Goal: Communication & Community: Connect with others

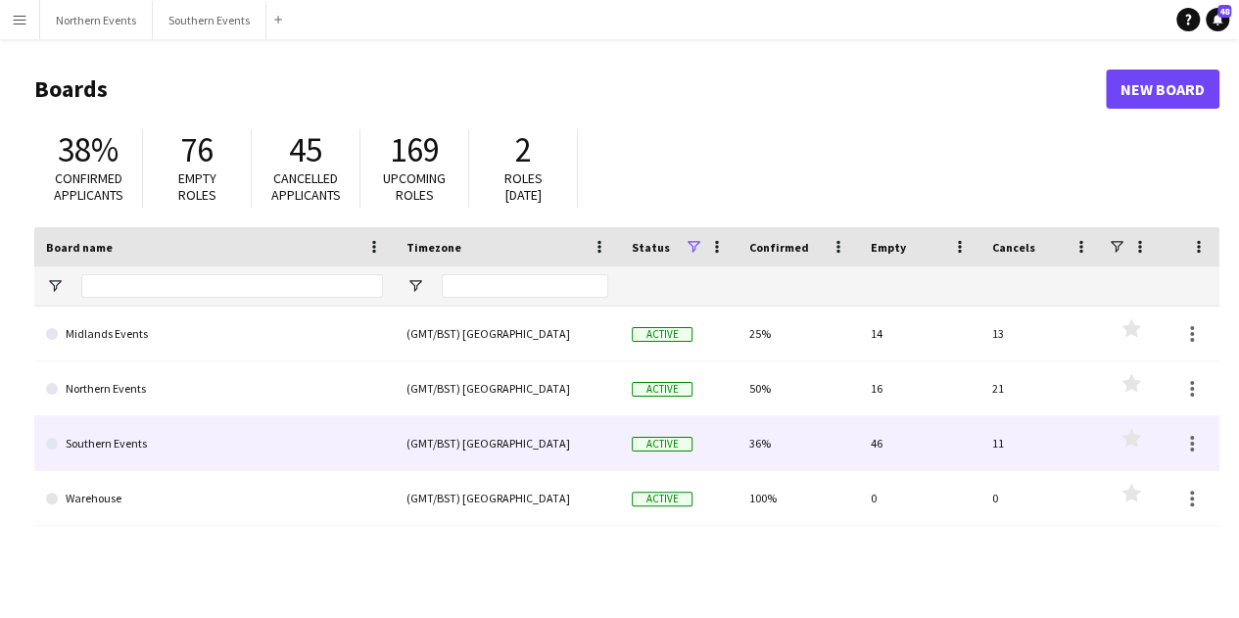
click at [276, 438] on link "Southern Events" at bounding box center [214, 443] width 337 height 55
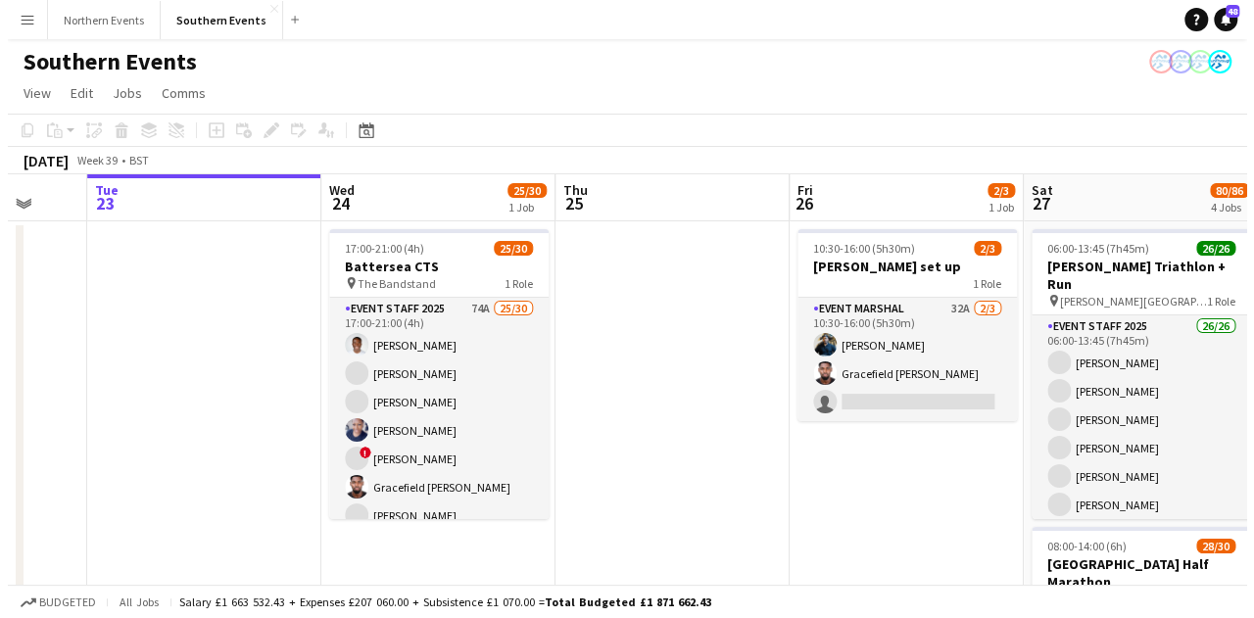
scroll to position [0, 623]
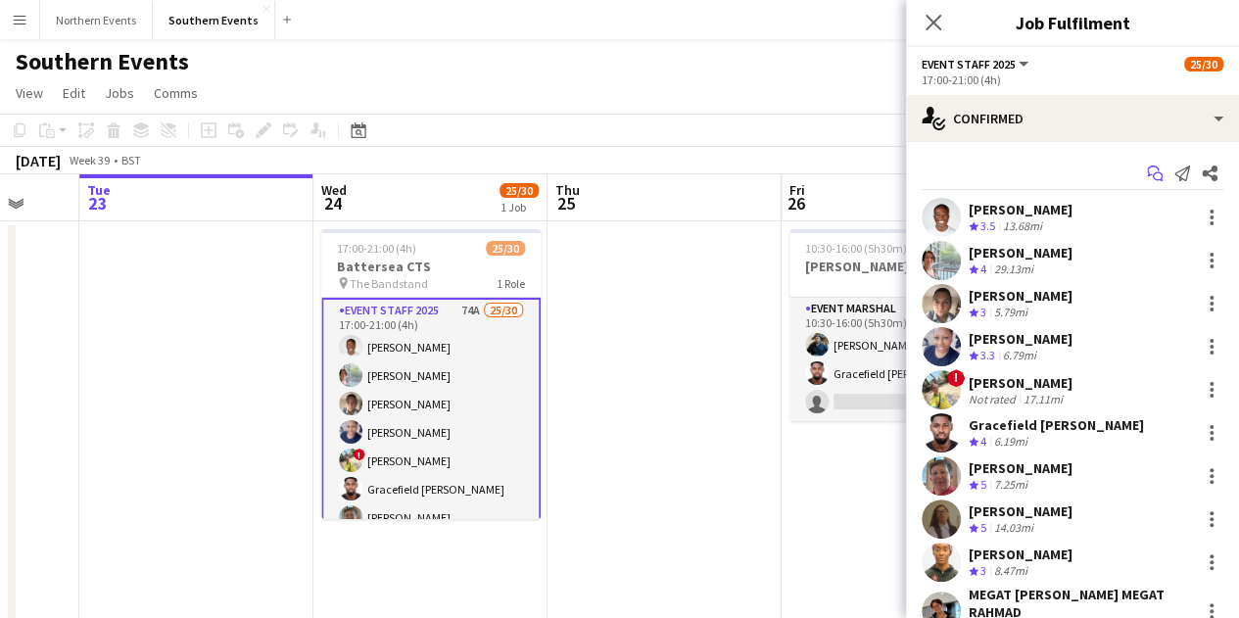
click at [1153, 172] on icon at bounding box center [1158, 177] width 10 height 10
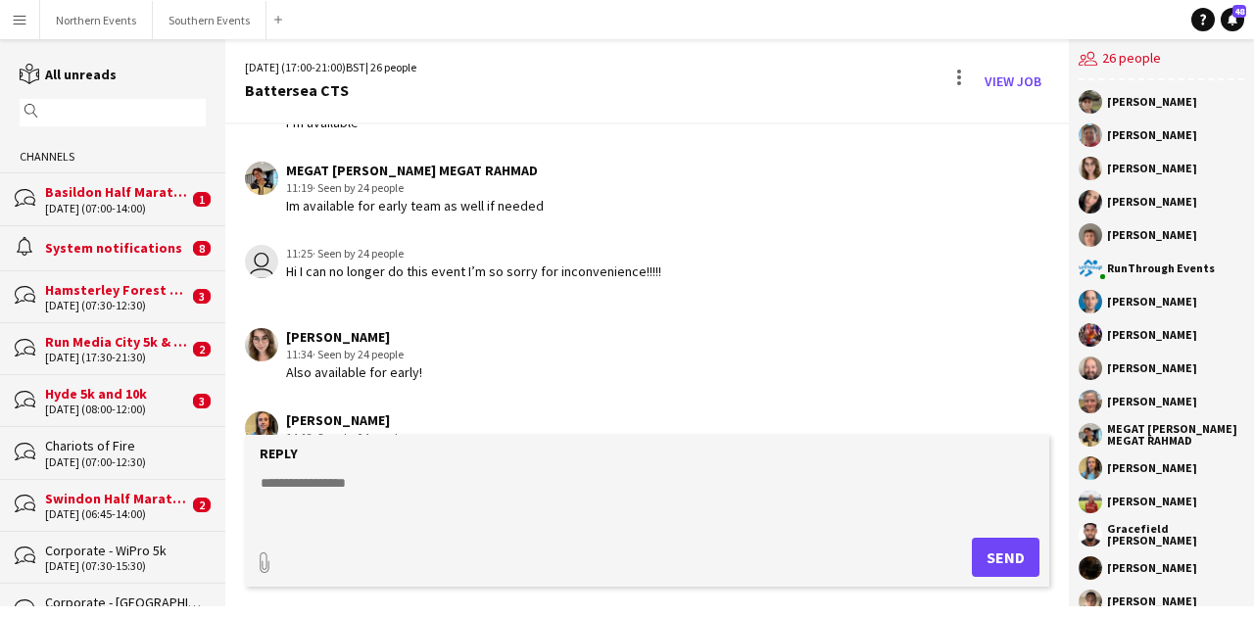
scroll to position [1930, 0]
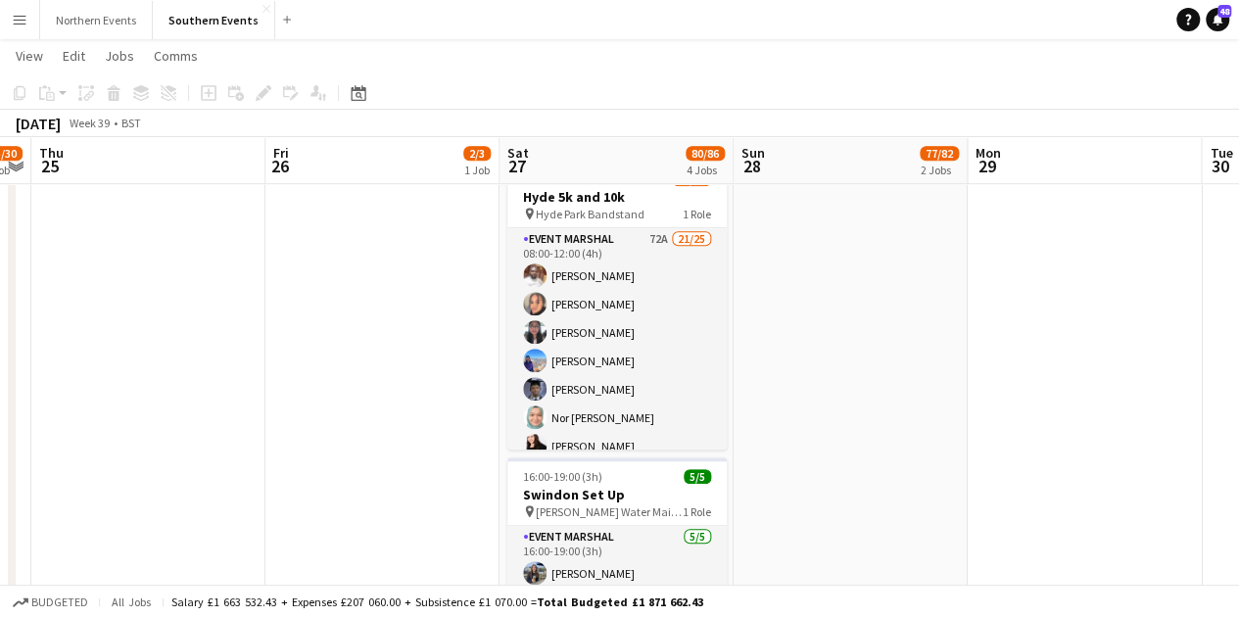
scroll to position [678, 0]
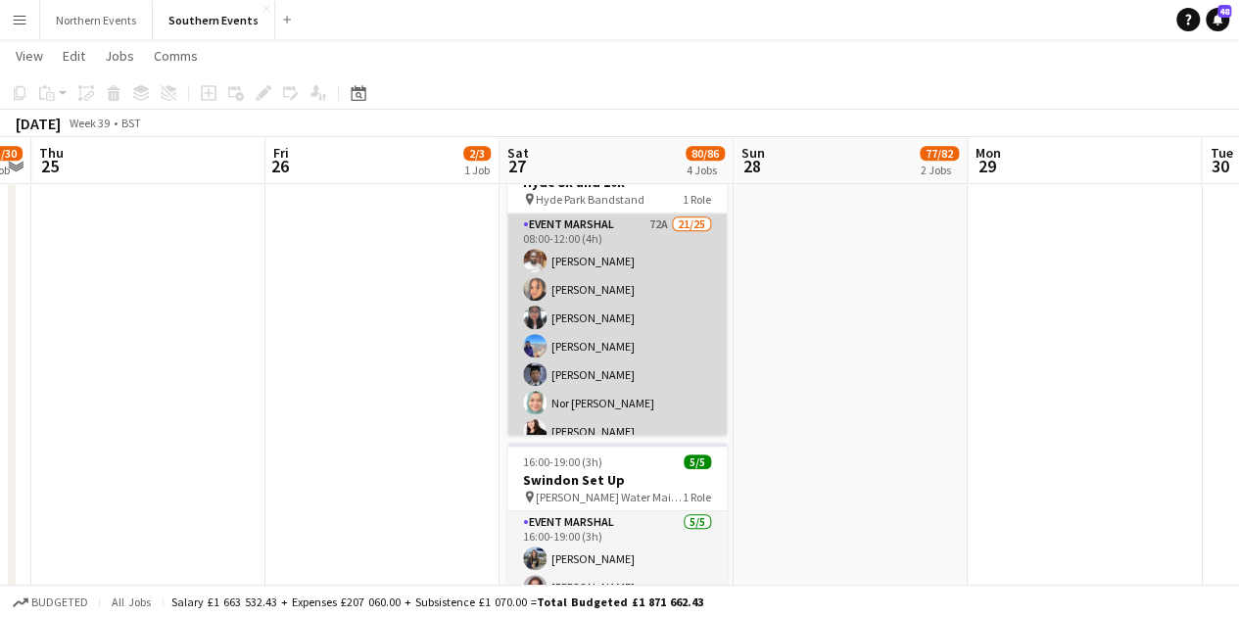
click at [631, 336] on app-card-role "Event Marshal 72A 21/25 08:00-12:00 (4h) [PERSON_NAME] Odii [PERSON_NAME] [PERS…" at bounding box center [616, 591] width 219 height 754
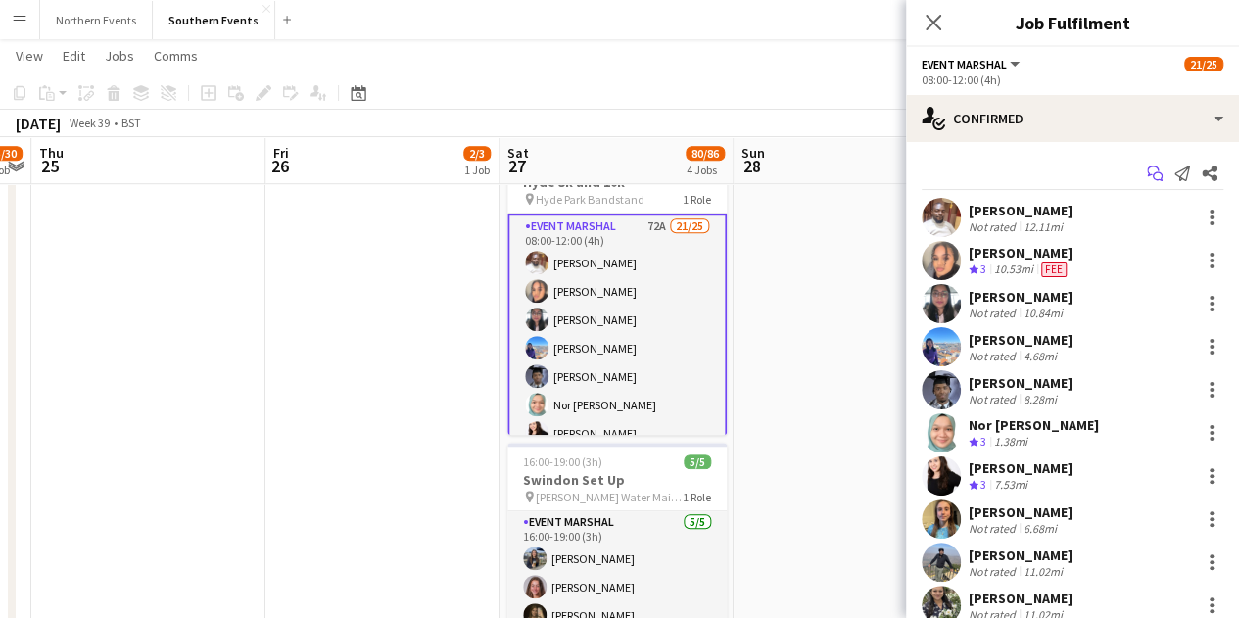
click at [1153, 175] on icon at bounding box center [1158, 177] width 10 height 10
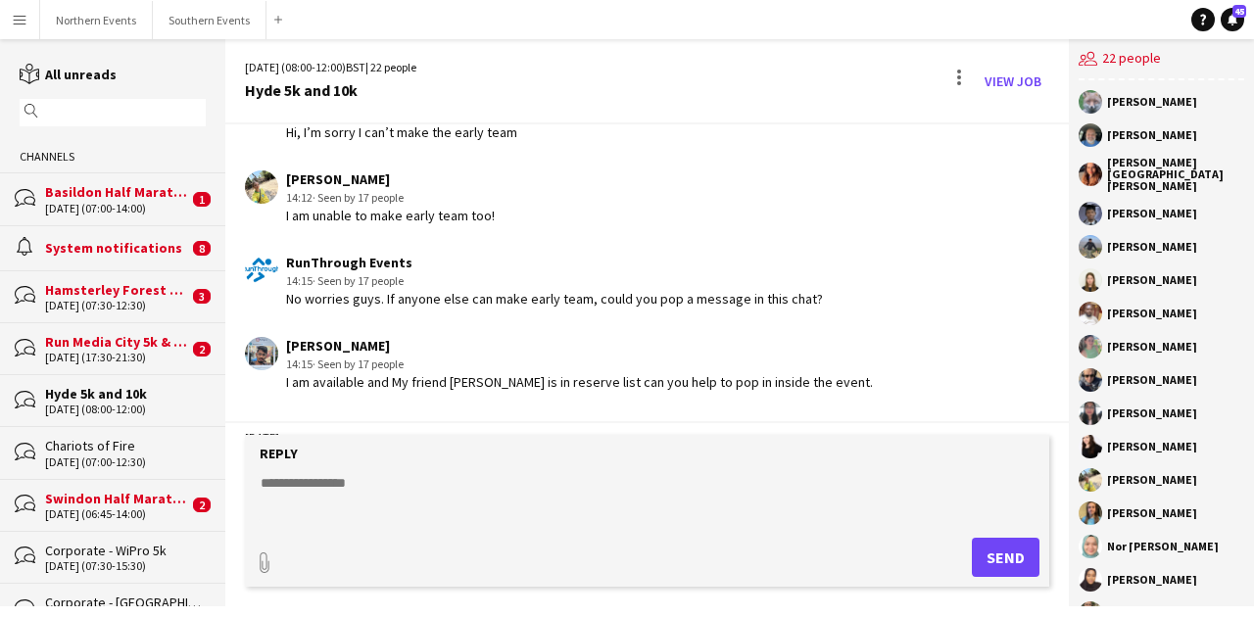
scroll to position [1759, 0]
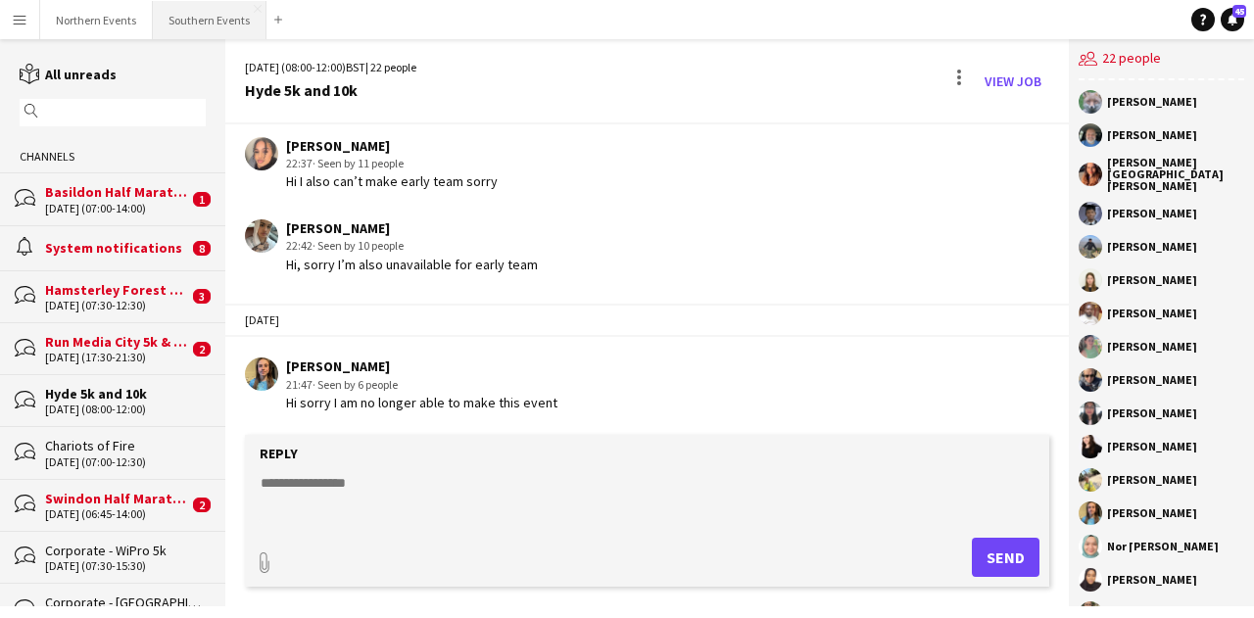
click at [163, 21] on button "Southern Events Close" at bounding box center [210, 20] width 114 height 38
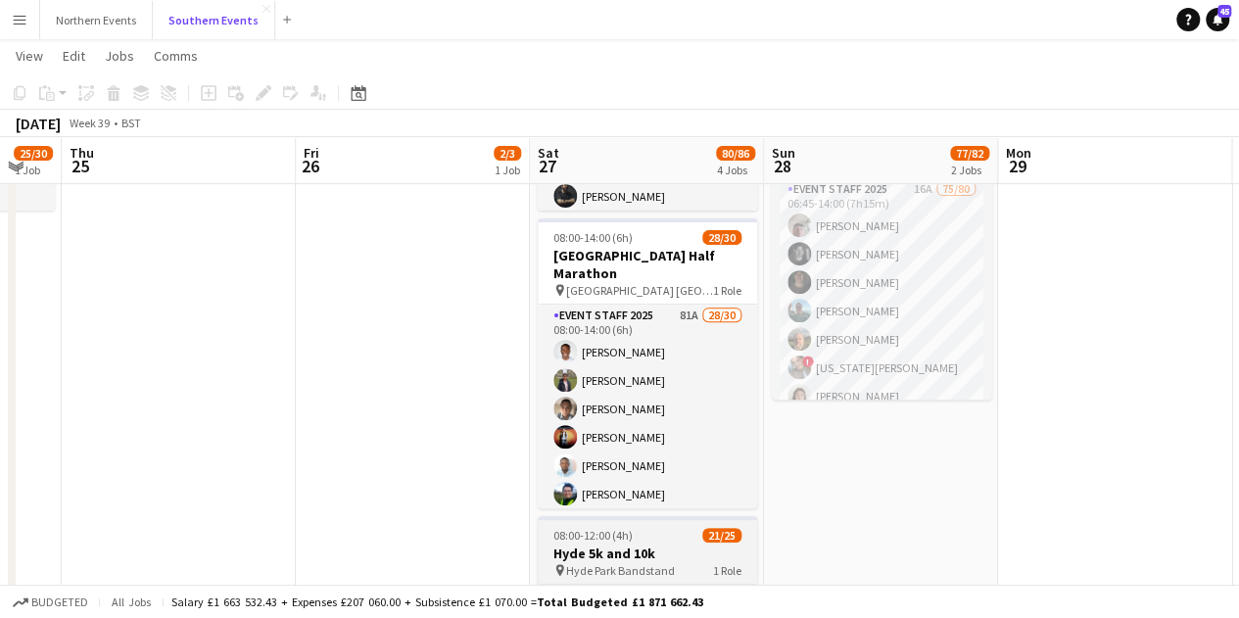
scroll to position [306, 0]
click at [565, 398] on app-user-avatar at bounding box center [565, 410] width 24 height 24
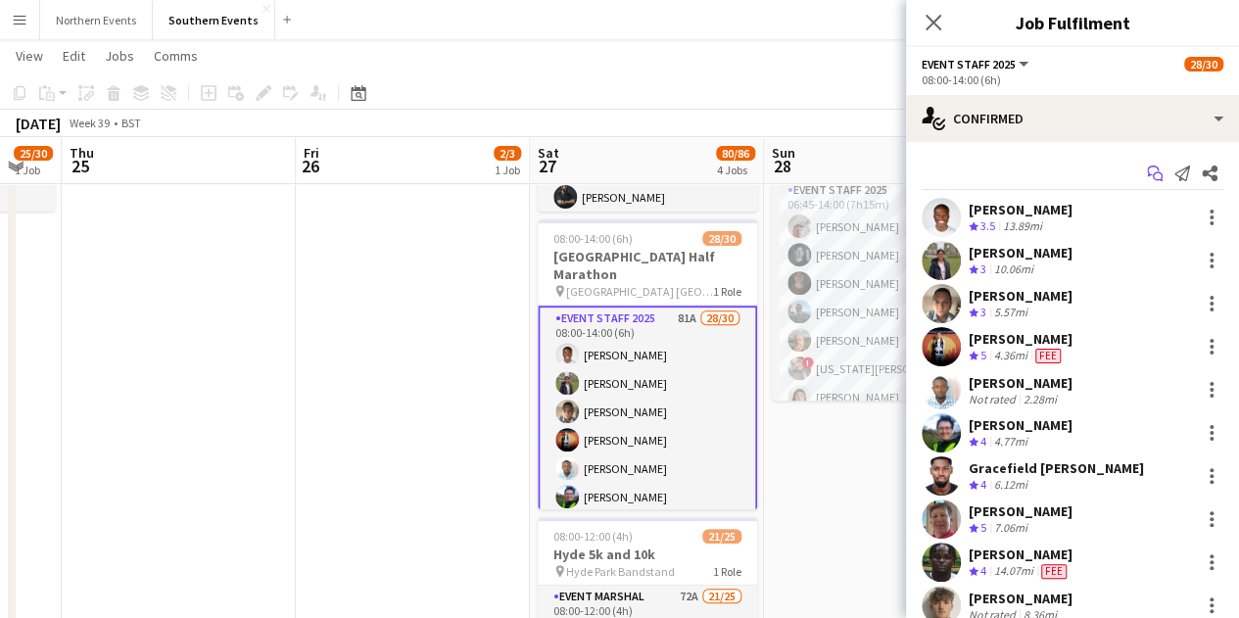
click at [1147, 176] on icon "Start chat" at bounding box center [1155, 174] width 16 height 16
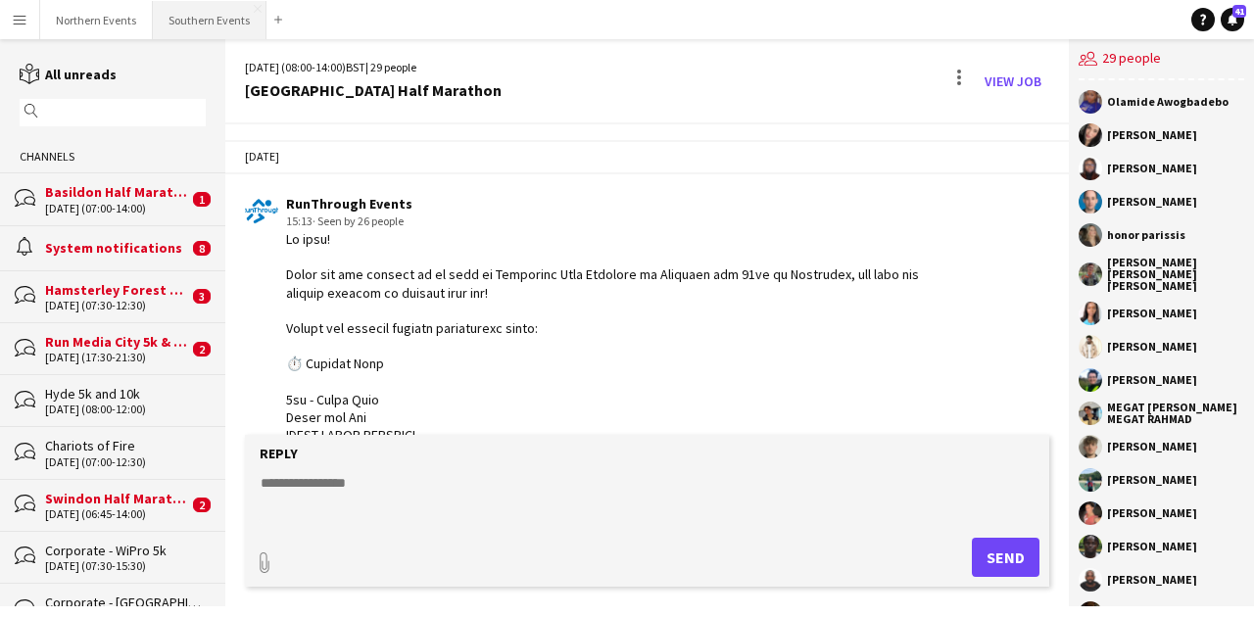
click at [222, 33] on button "Southern Events Close" at bounding box center [210, 20] width 114 height 38
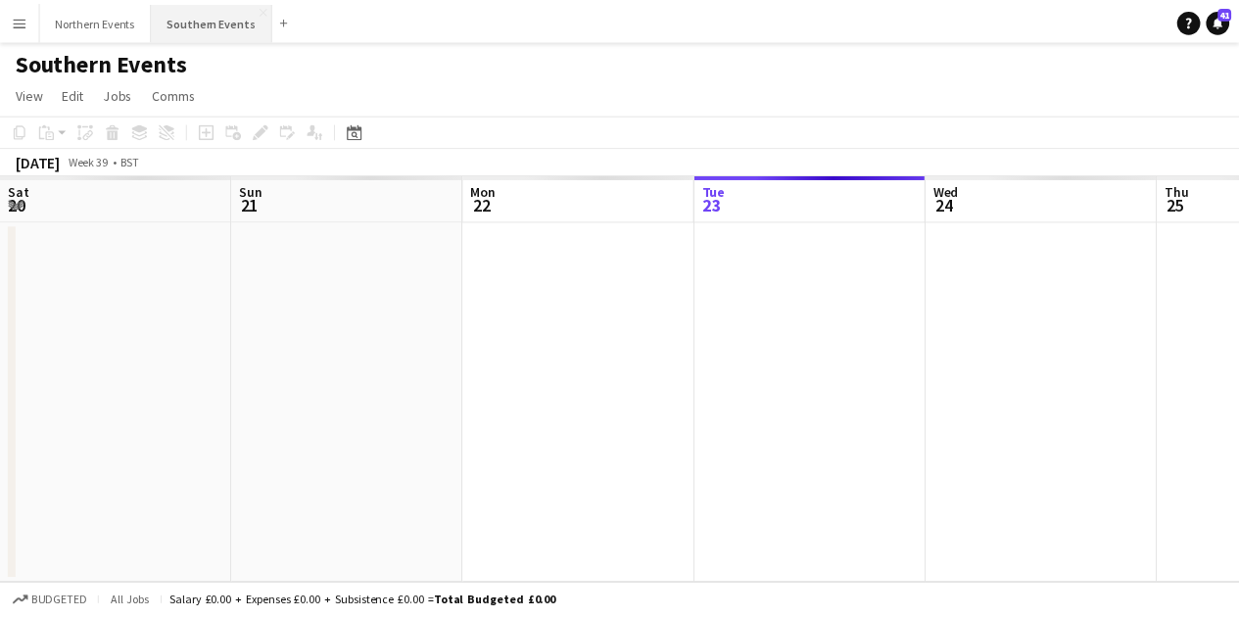
scroll to position [0, 468]
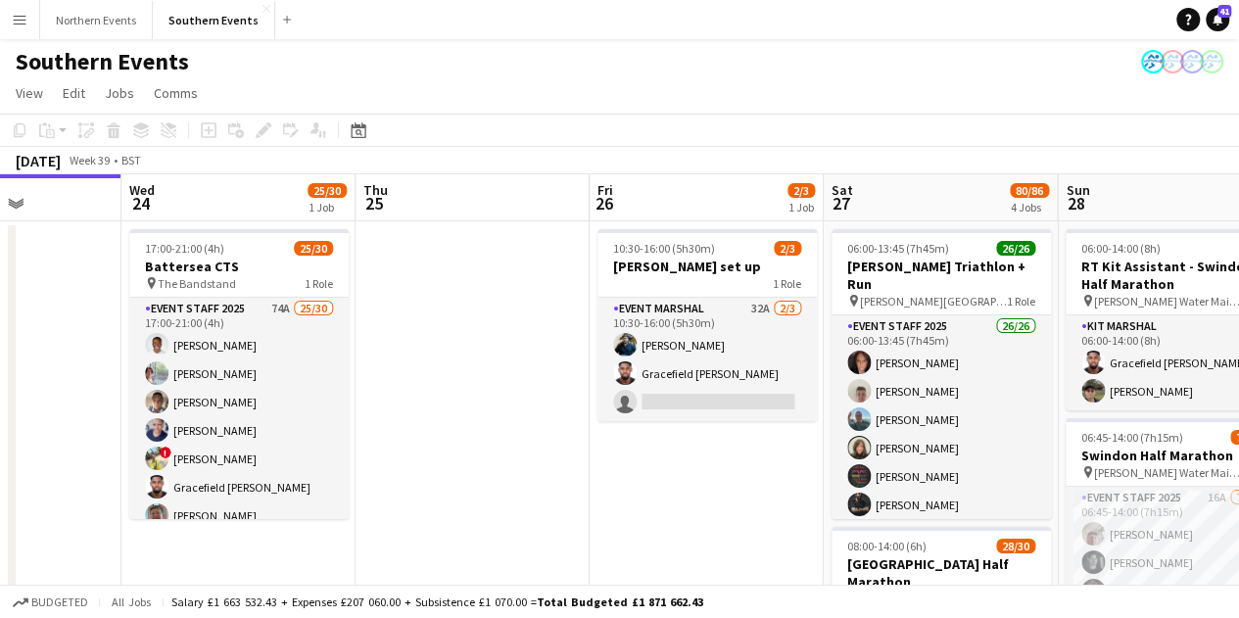
click at [768, 379] on app-card-role "Event Marshal 32A [DATE] 10:30-16:00 (5h30m) [PERSON_NAME] [PERSON_NAME] single…" at bounding box center [707, 359] width 219 height 123
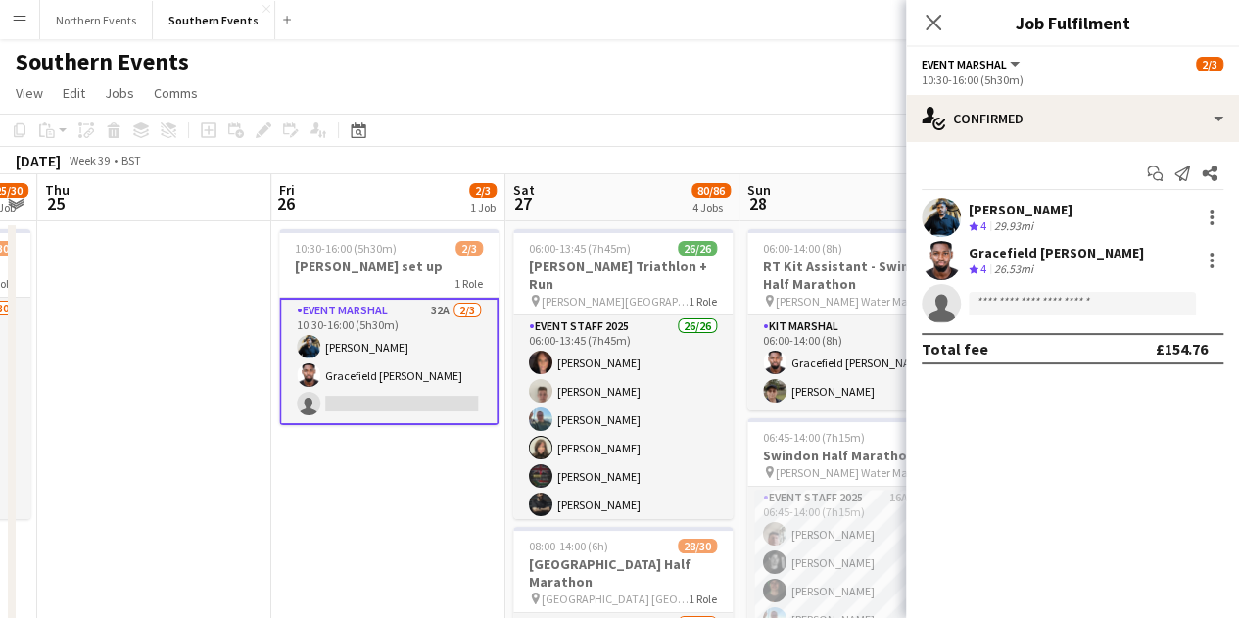
scroll to position [0, 666]
click at [927, 36] on div "Close pop-in" at bounding box center [933, 22] width 55 height 45
click at [930, 25] on icon at bounding box center [933, 22] width 19 height 19
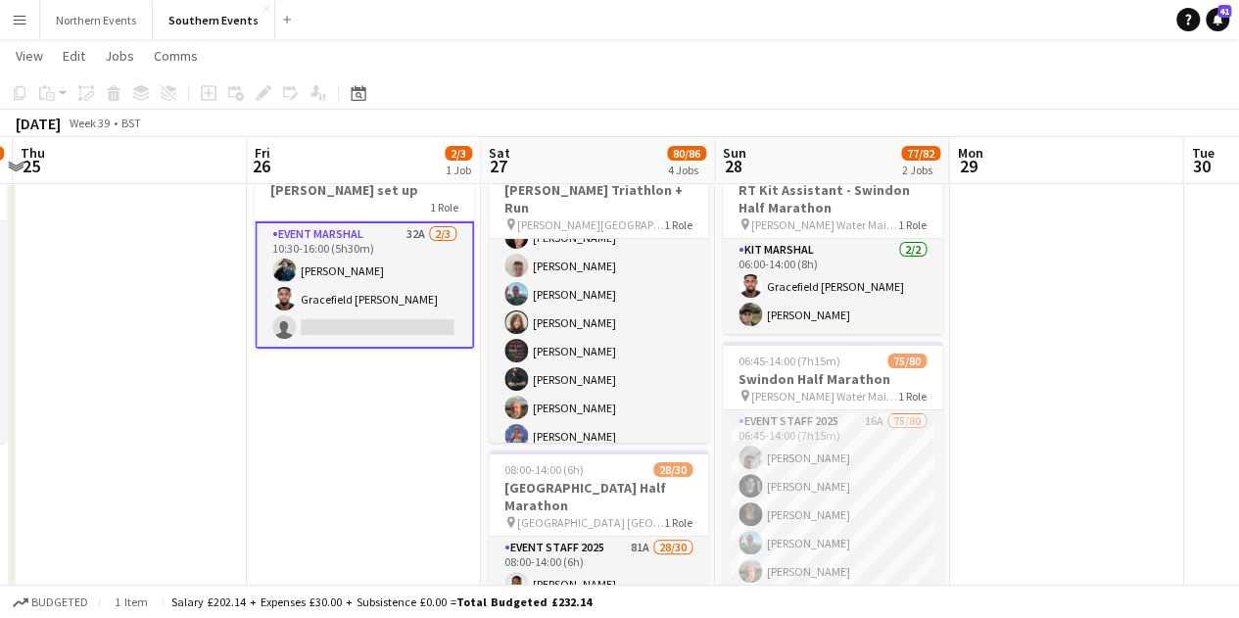
scroll to position [29, 0]
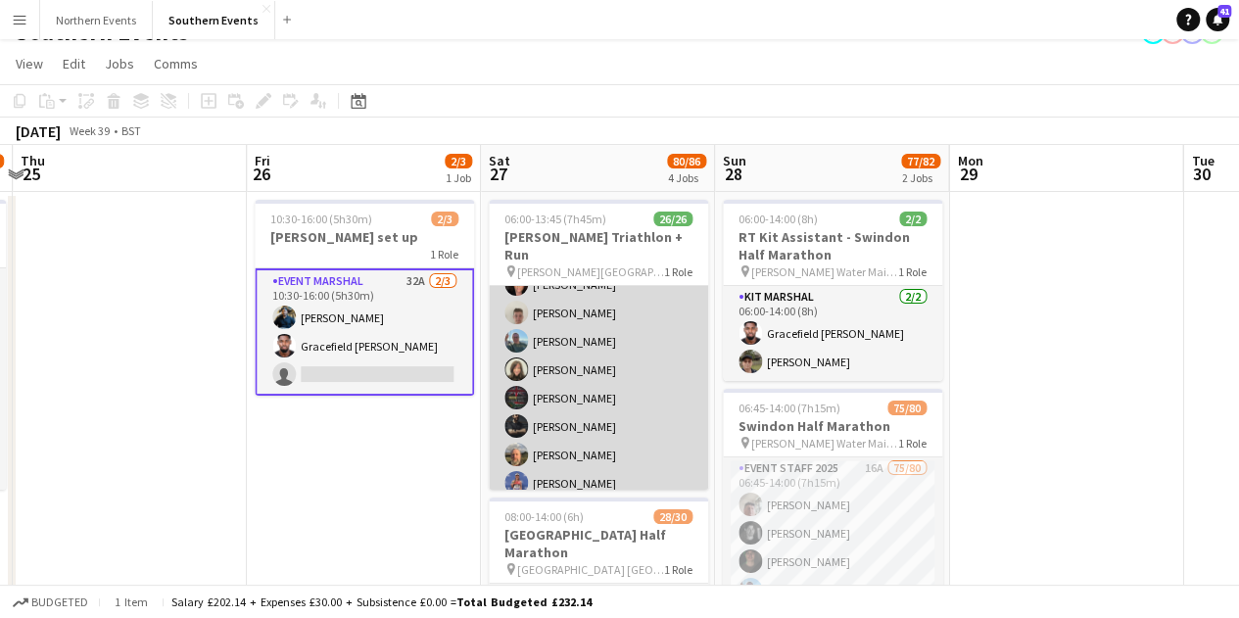
click at [551, 310] on app-card-role "Event Staff 2025 26/26 06:00-13:45 (7h45m) [PERSON_NAME] [PERSON_NAME] [PERSON_…" at bounding box center [598, 625] width 219 height 777
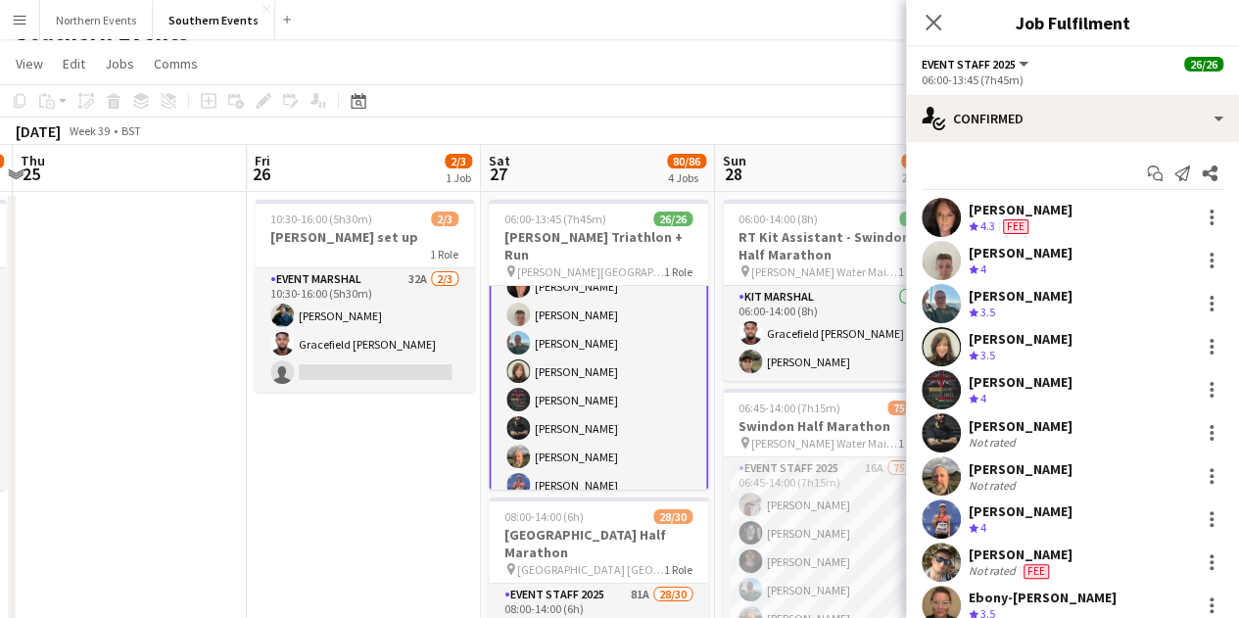
scroll to position [51, 0]
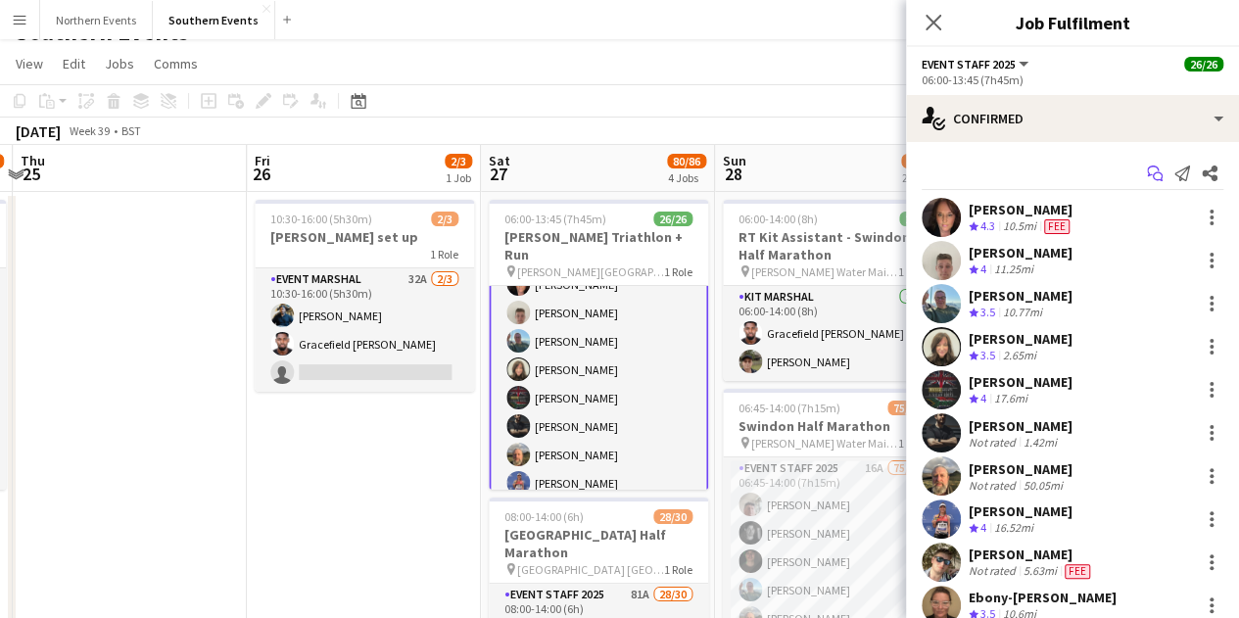
click at [1147, 168] on icon "Start chat" at bounding box center [1155, 174] width 16 height 16
